Goal: Transaction & Acquisition: Purchase product/service

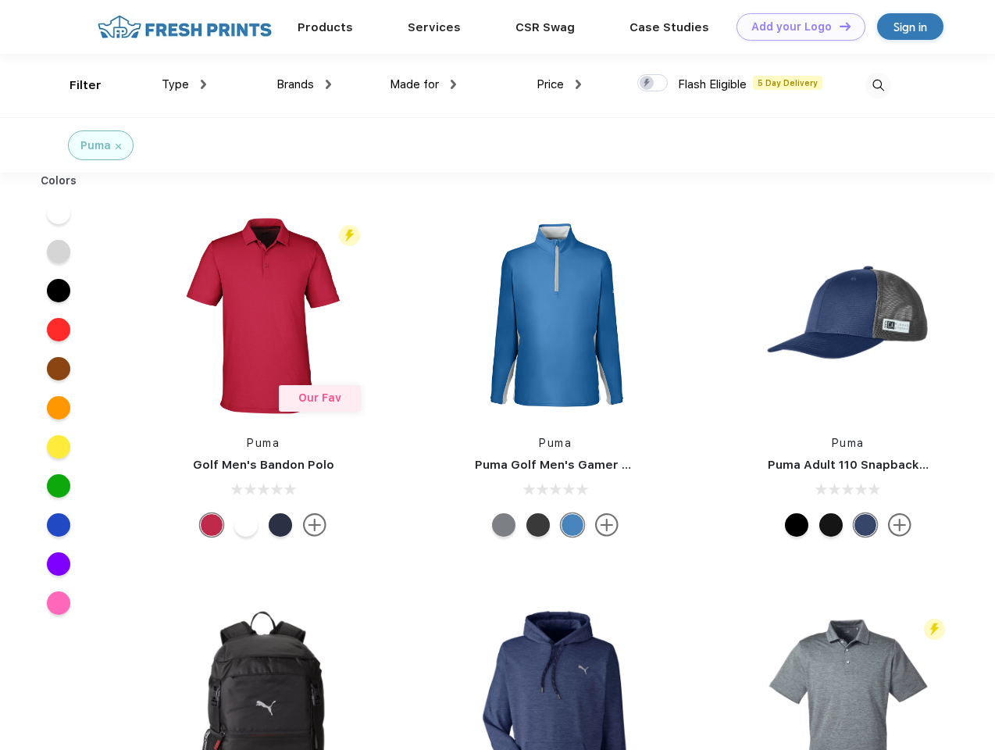
scroll to position [1, 0]
click at [795, 27] on link "Add your Logo Design Tool" at bounding box center [801, 26] width 129 height 27
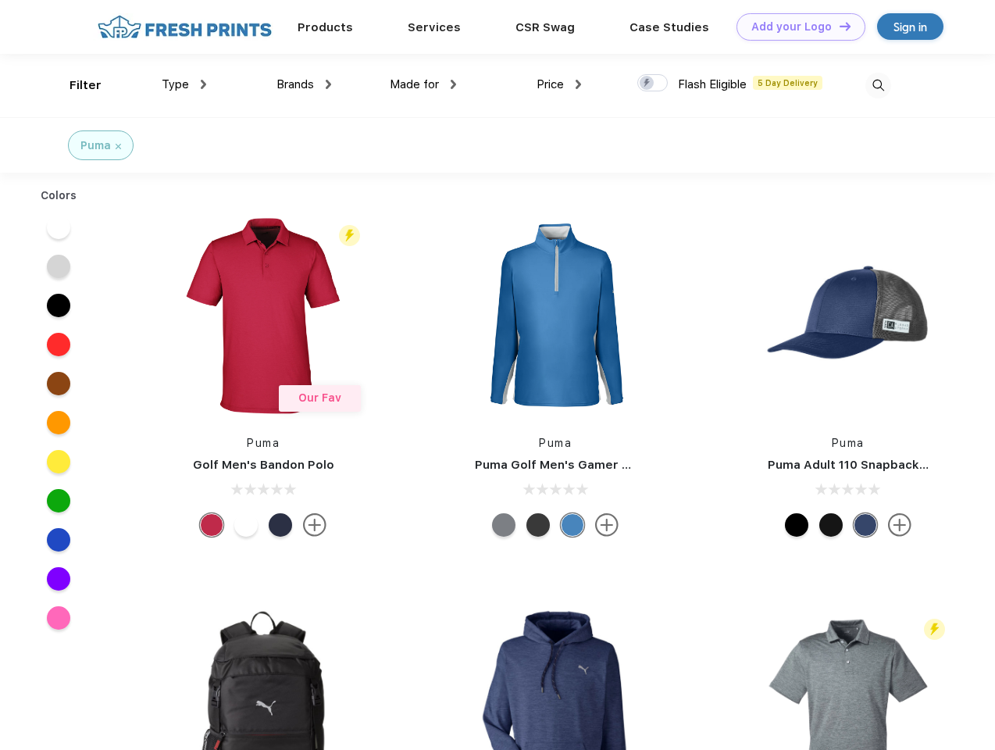
click at [0, 0] on div "Design Tool" at bounding box center [0, 0] width 0 height 0
click at [838, 26] on link "Add your Logo Design Tool" at bounding box center [801, 26] width 129 height 27
click at [75, 85] on div "Filter" at bounding box center [86, 86] width 32 height 18
click at [184, 84] on span "Type" at bounding box center [175, 84] width 27 height 14
click at [304, 84] on span "Brands" at bounding box center [296, 84] width 38 height 14
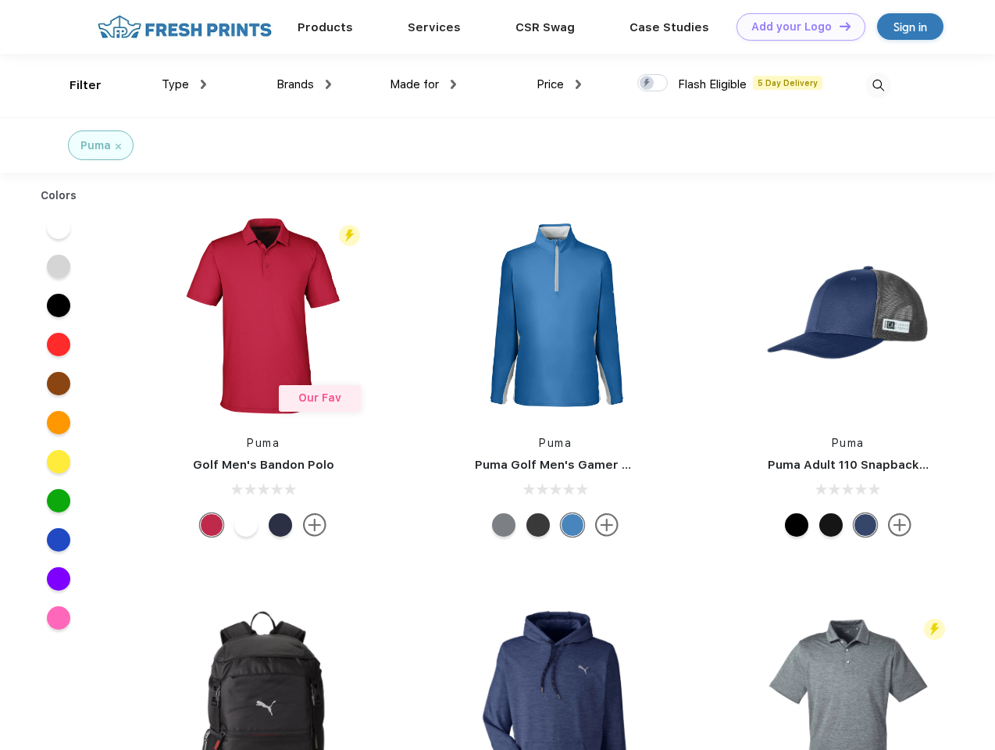
click at [423, 84] on span "Made for" at bounding box center [414, 84] width 49 height 14
click at [559, 84] on span "Price" at bounding box center [550, 84] width 27 height 14
click at [653, 84] on div at bounding box center [653, 82] width 30 height 17
click at [648, 84] on input "checkbox" at bounding box center [643, 78] width 10 height 10
click at [878, 85] on img at bounding box center [879, 86] width 26 height 26
